Goal: Task Accomplishment & Management: Use online tool/utility

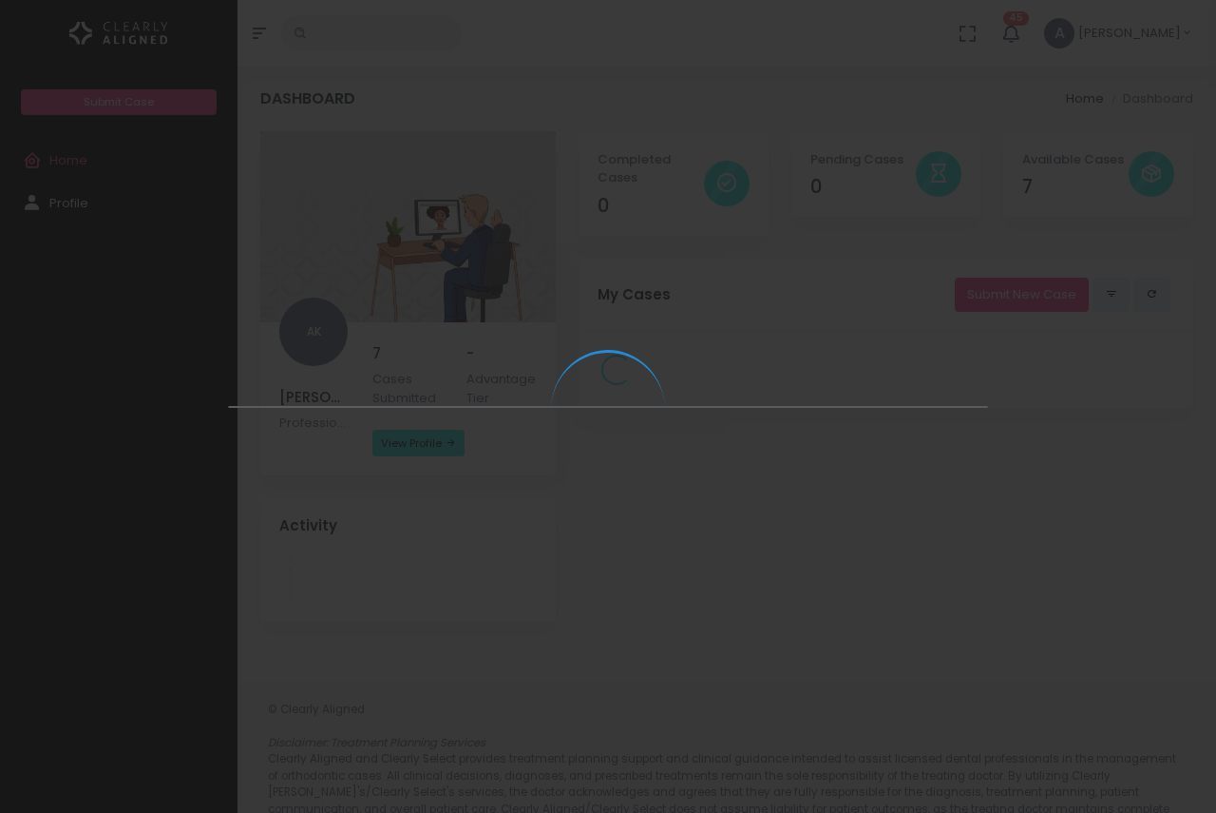
select select
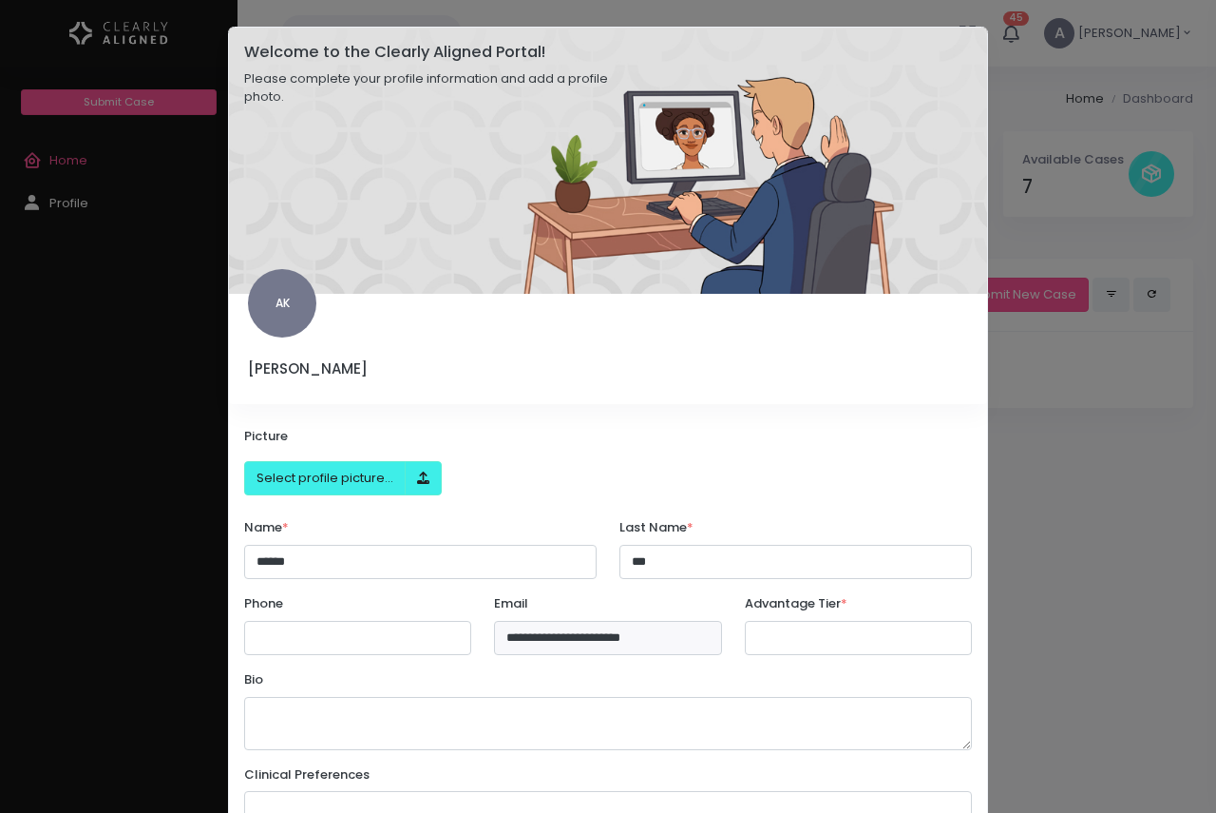
click at [1059, 367] on modal-container "**********" at bounding box center [608, 406] width 1216 height 813
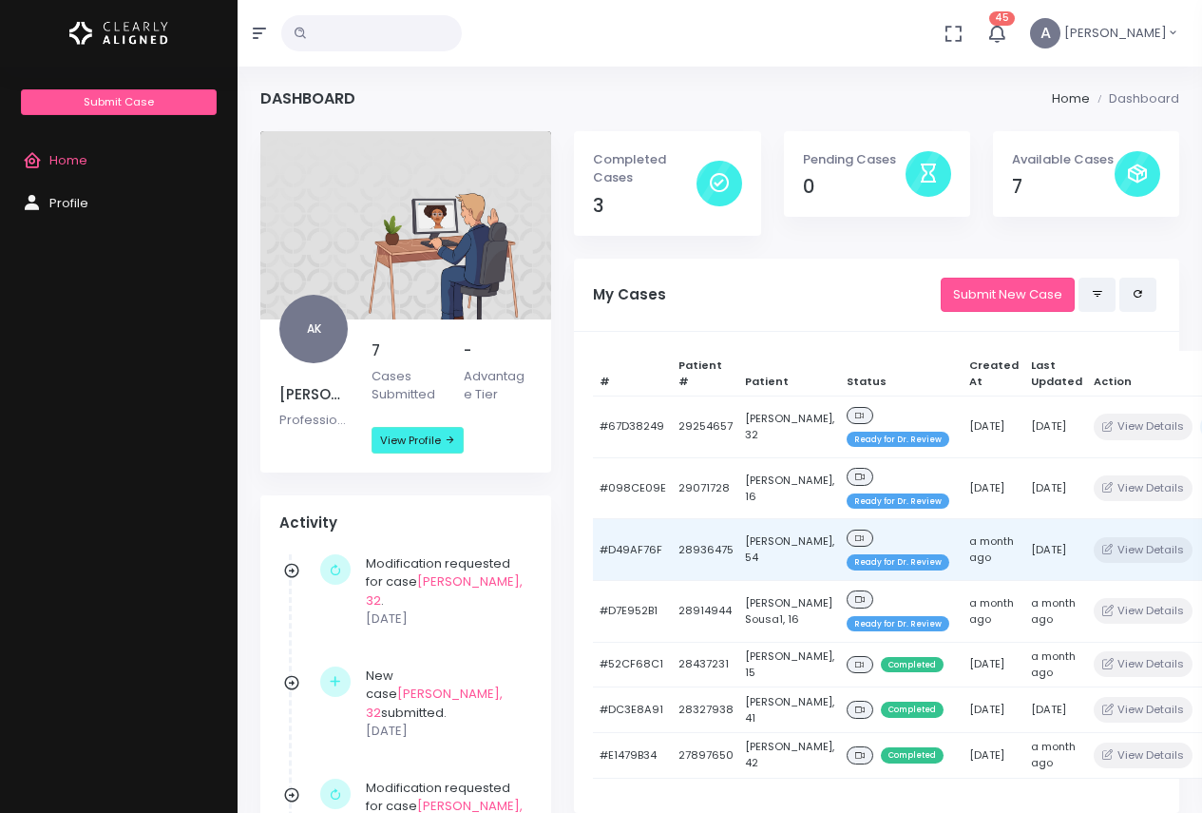
scroll to position [190, 0]
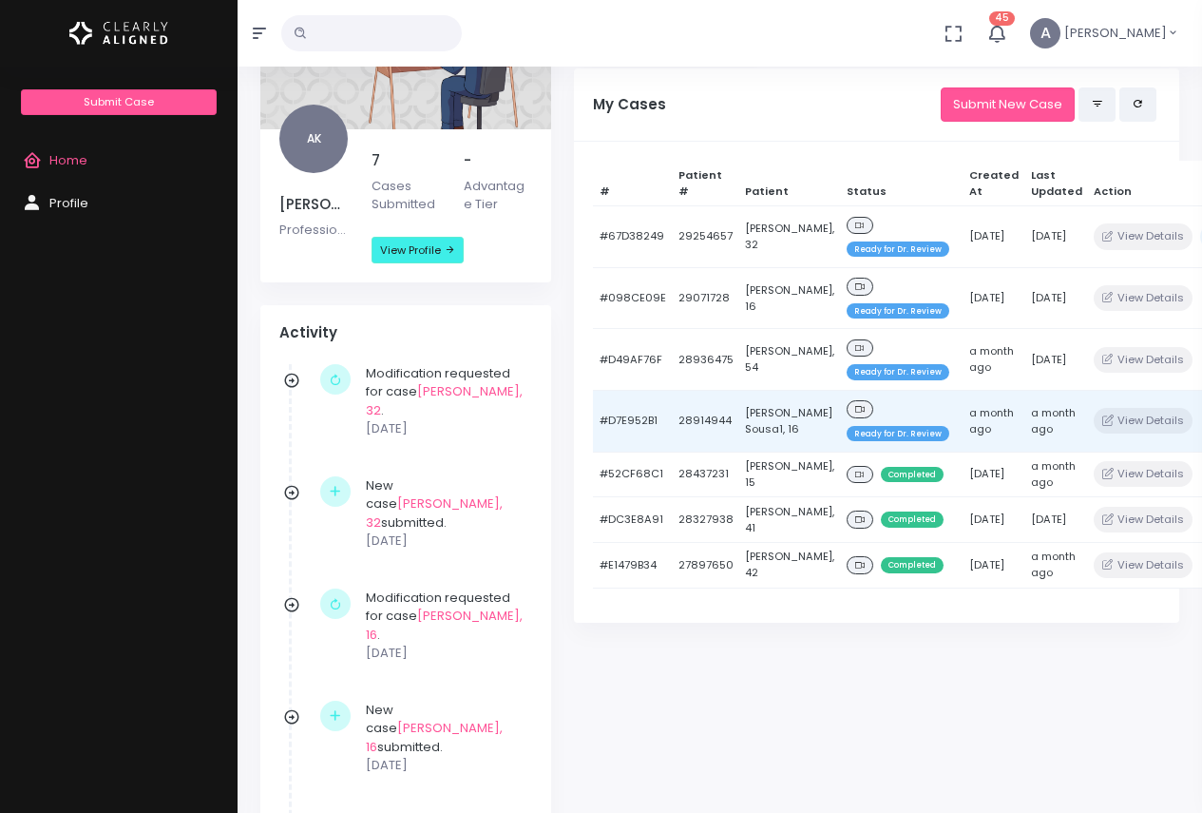
click at [870, 430] on span "Ready for Dr. Review" at bounding box center [898, 433] width 103 height 15
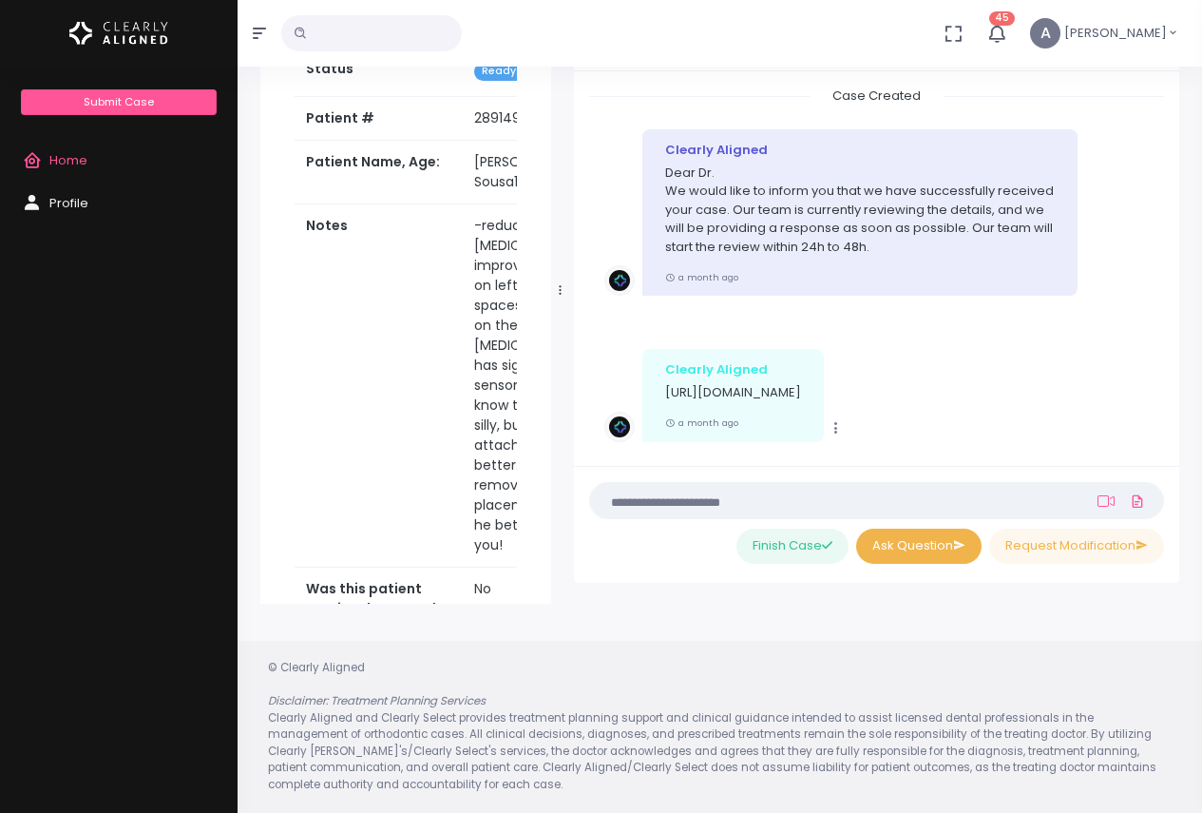
scroll to position [638, 0]
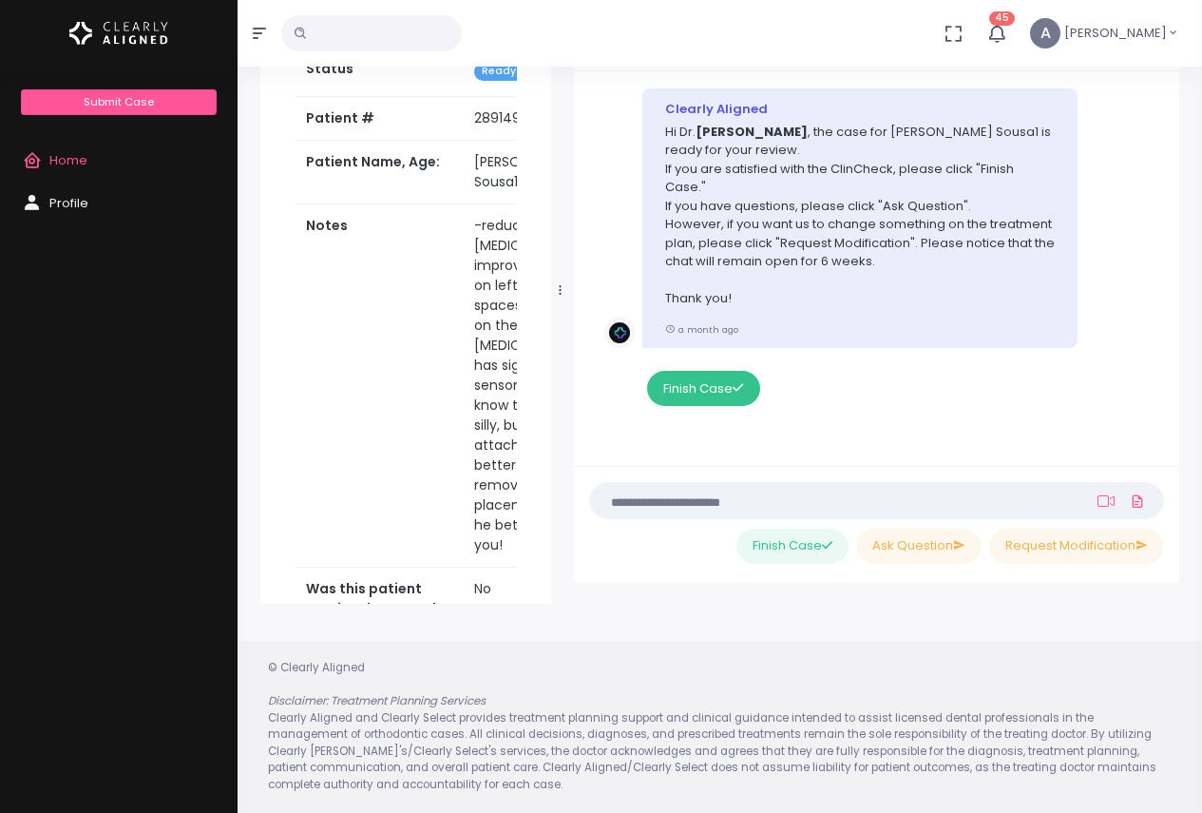
click at [709, 387] on button "Finish Case" at bounding box center [703, 388] width 112 height 35
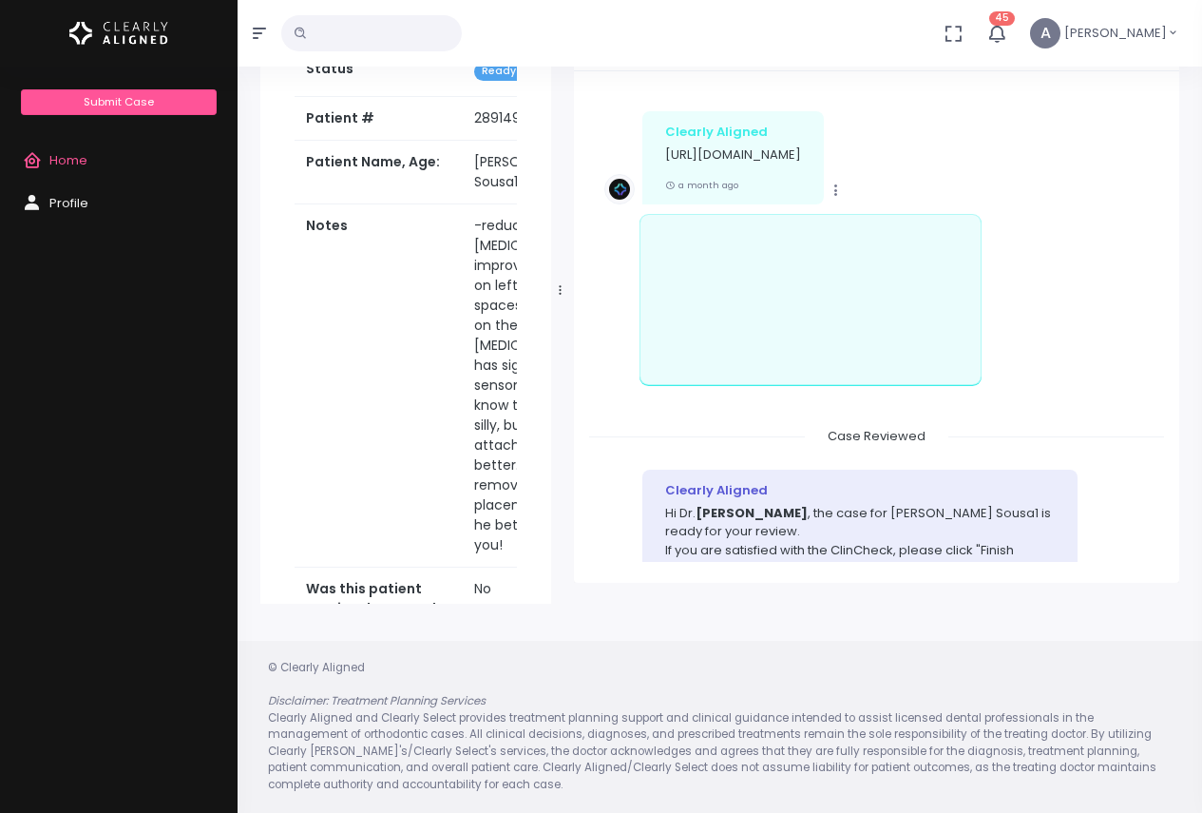
scroll to position [523, 0]
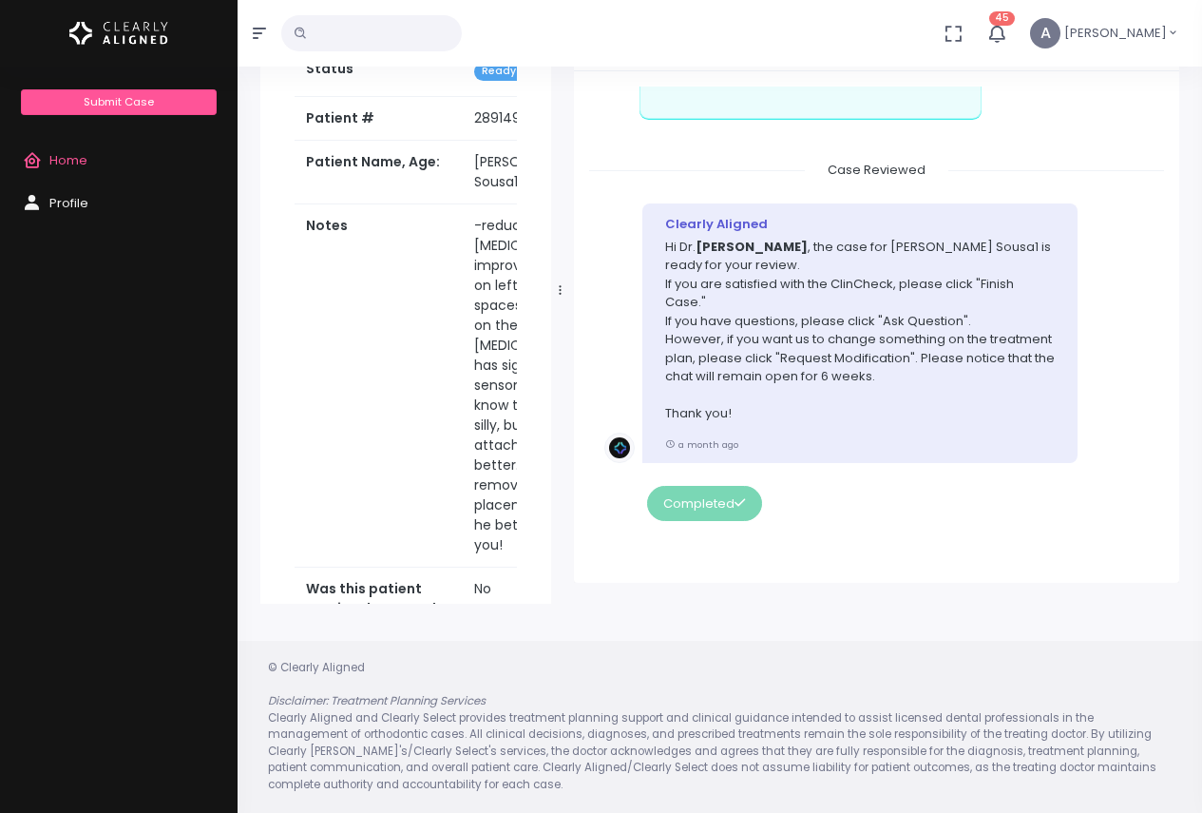
click at [67, 161] on span "Home" at bounding box center [68, 160] width 38 height 18
